Goal: Information Seeking & Learning: Learn about a topic

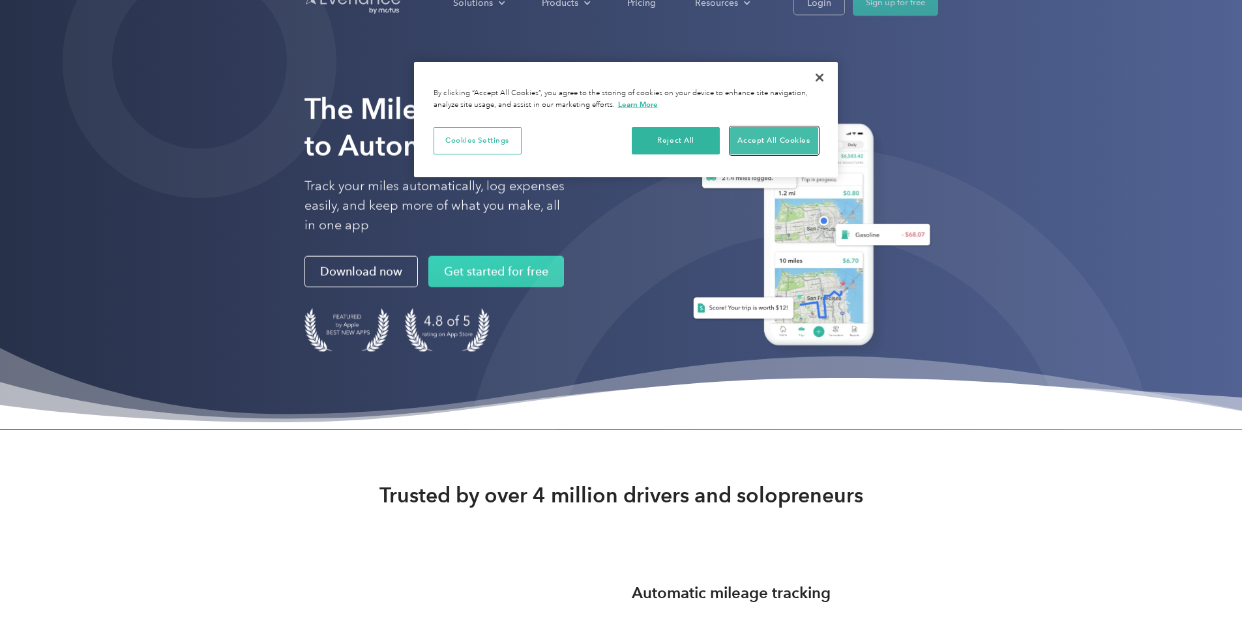
click at [766, 134] on button "Accept All Cookies" at bounding box center [774, 140] width 88 height 27
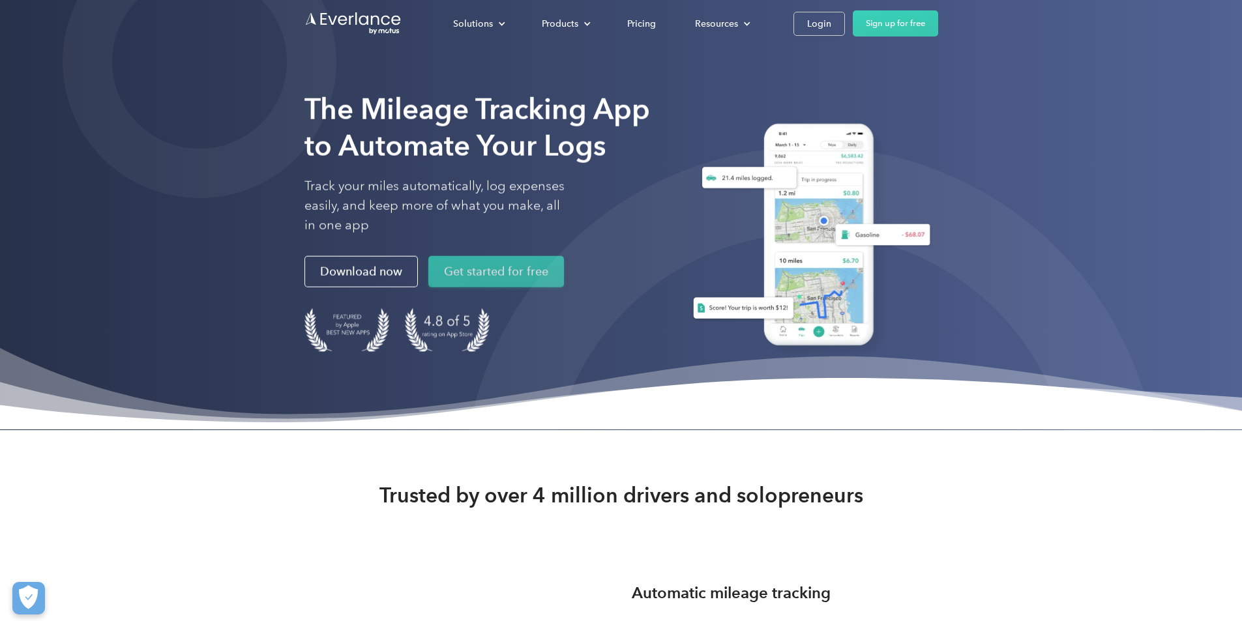
click at [428, 288] on link "Get started for free" at bounding box center [496, 271] width 136 height 31
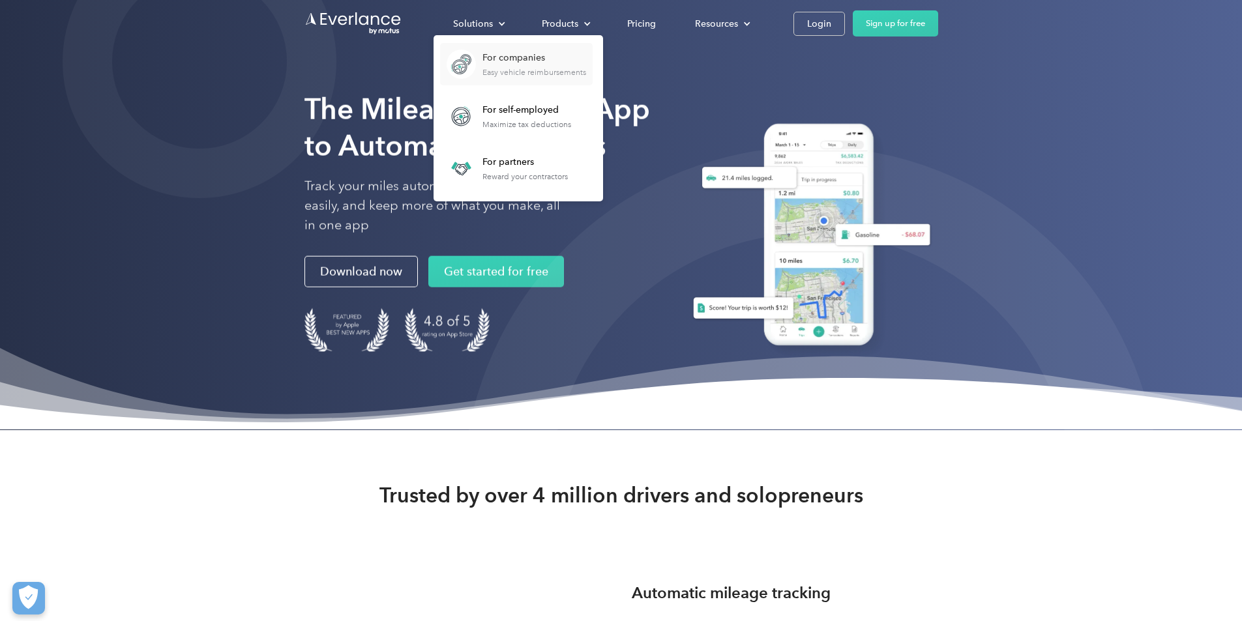
click at [586, 73] on div "Easy vehicle reimbursements" at bounding box center [535, 72] width 104 height 9
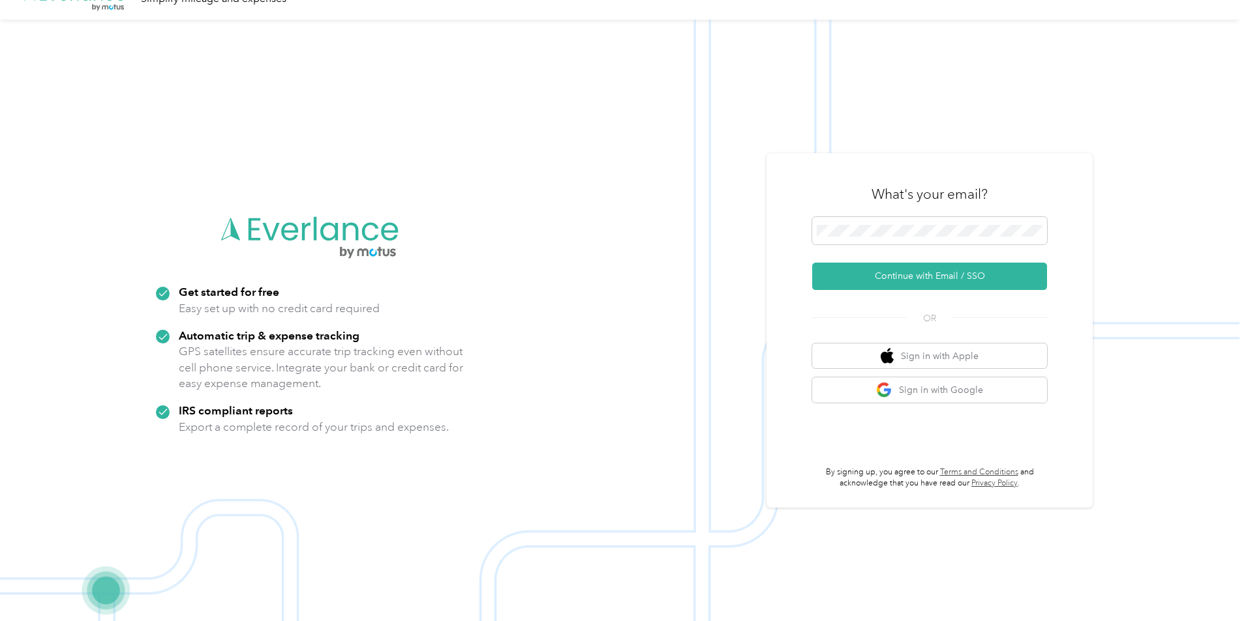
scroll to position [42, 0]
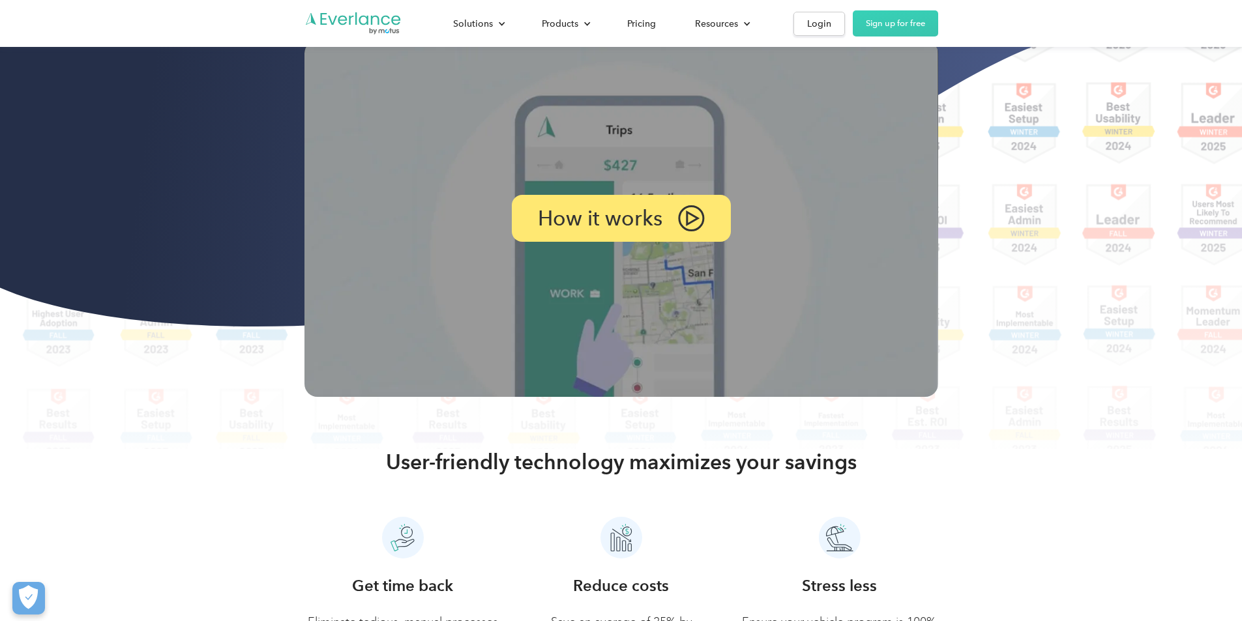
scroll to position [261, 0]
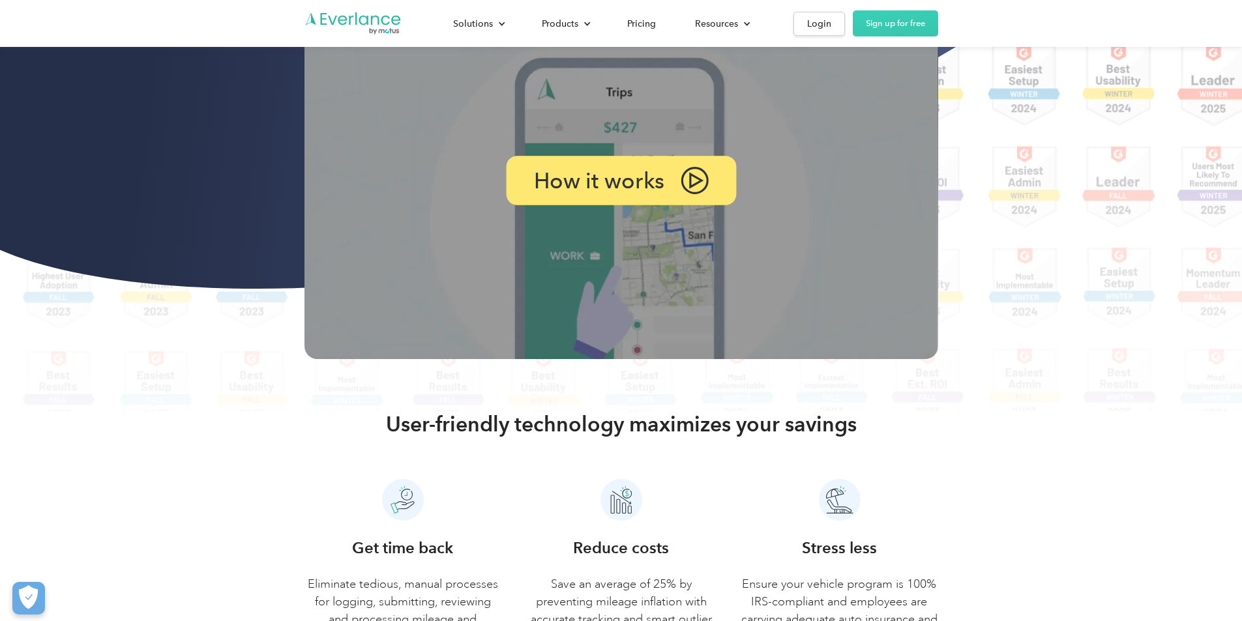
click at [664, 206] on div "How it works" at bounding box center [621, 182] width 230 height 50
